Goal: Transaction & Acquisition: Purchase product/service

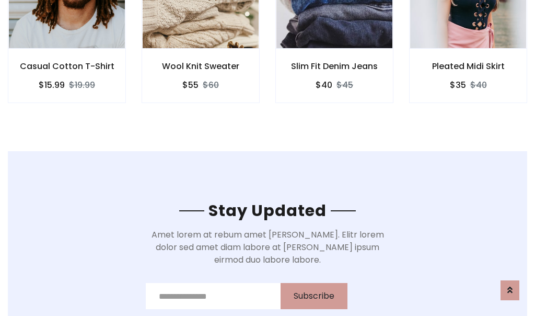
scroll to position [1573, 0]
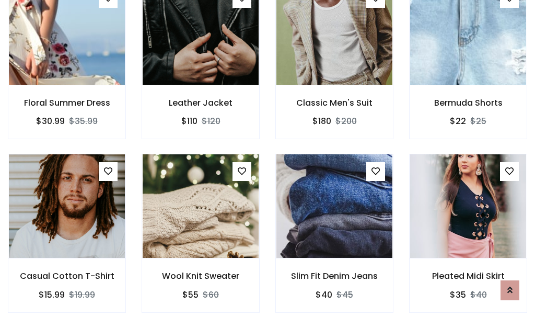
scroll to position [1110, 0]
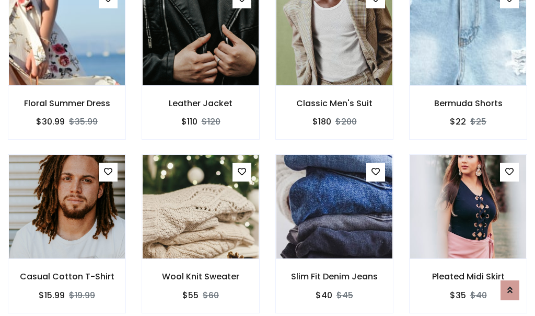
click at [267, 158] on div "Slim Fit Denim Jeans $40 $45" at bounding box center [334, 240] width 134 height 173
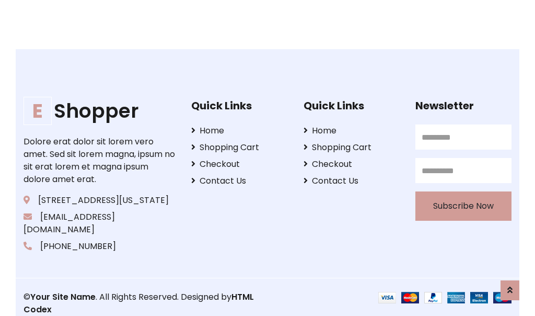
scroll to position [1989, 0]
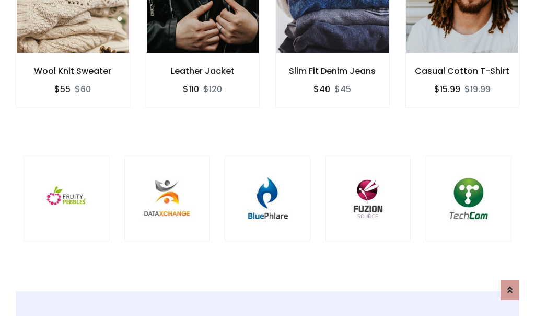
click at [267, 157] on div at bounding box center [268, 199] width 86 height 86
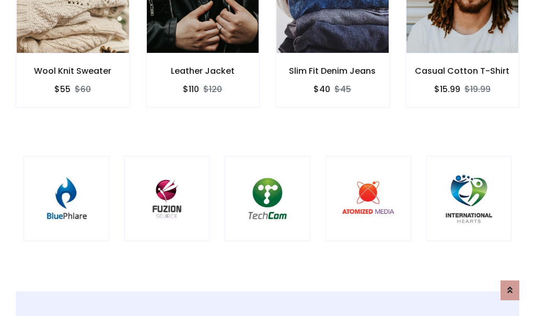
click at [267, 158] on div at bounding box center [268, 199] width 86 height 86
click at [267, 157] on div at bounding box center [268, 199] width 86 height 86
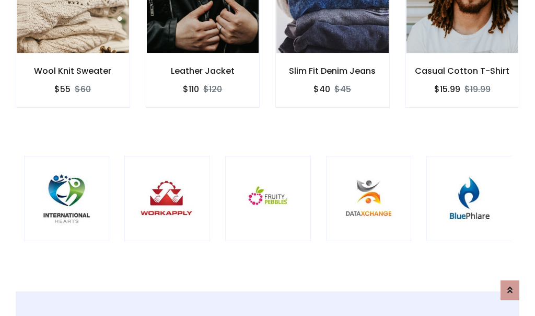
click at [267, 157] on div at bounding box center [268, 199] width 86 height 86
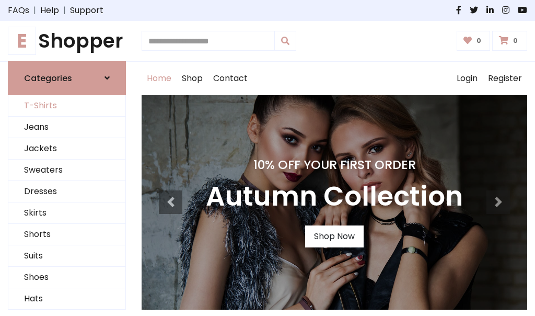
click at [67, 106] on link "T-Shirts" at bounding box center [66, 105] width 117 height 21
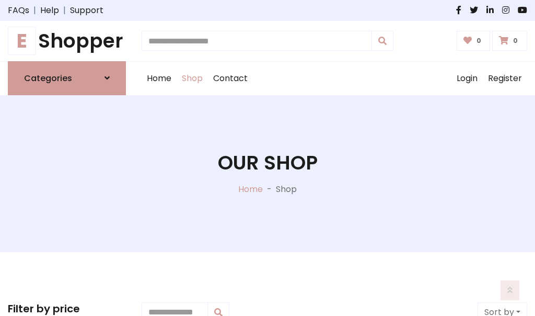
scroll to position [419, 0]
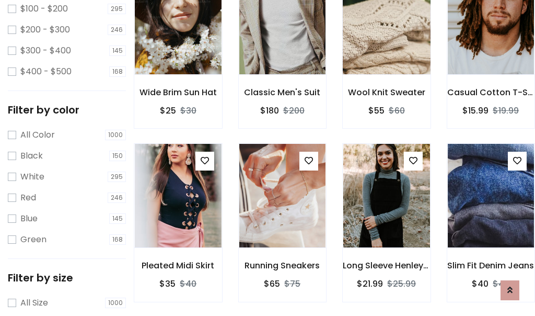
scroll to position [53, 0]
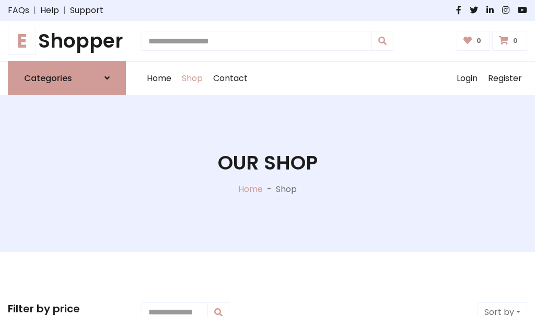
click at [67, 41] on h1 "E Shopper" at bounding box center [67, 41] width 118 height 24
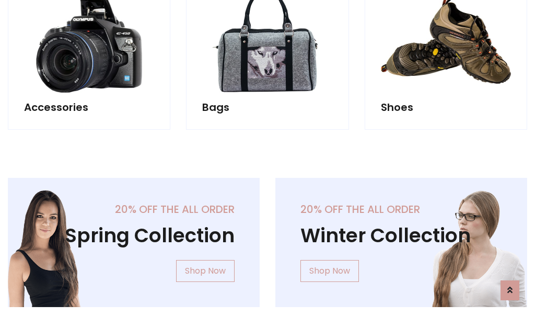
scroll to position [1015, 0]
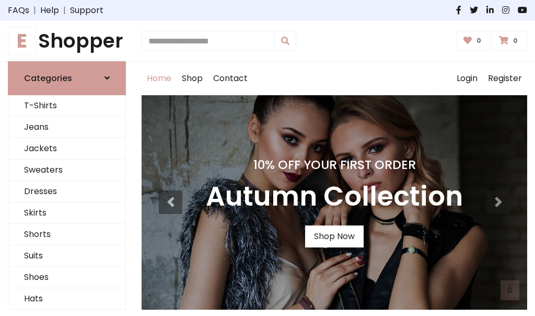
scroll to position [343, 0]
